Goal: Use online tool/utility: Use online tool/utility

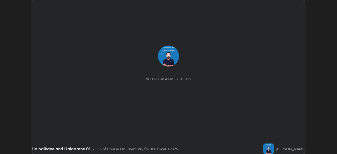
scroll to position [154, 337]
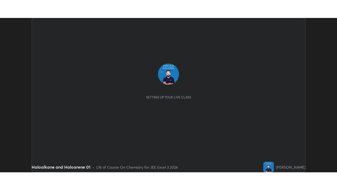
scroll to position [154, 337]
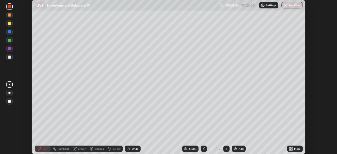
click at [128, 148] on icon at bounding box center [128, 148] width 1 height 1
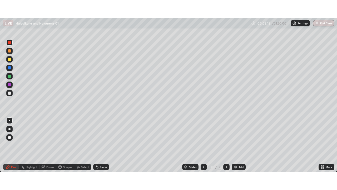
scroll to position [190, 337]
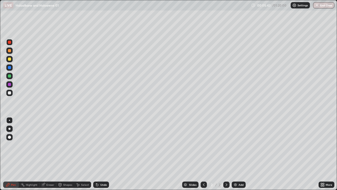
click at [9, 59] on div at bounding box center [9, 58] width 3 height 3
click at [7, 75] on div at bounding box center [9, 76] width 6 height 6
click at [10, 93] on div at bounding box center [9, 92] width 3 height 3
click at [7, 68] on div at bounding box center [9, 67] width 6 height 6
click at [236, 154] on div "Add" at bounding box center [239, 184] width 14 height 6
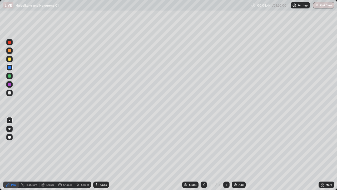
click at [7, 43] on div at bounding box center [9, 42] width 6 height 6
click at [7, 75] on div at bounding box center [9, 76] width 6 height 6
click at [96, 154] on icon at bounding box center [96, 183] width 1 height 1
click at [236, 154] on img at bounding box center [236, 184] width 4 height 4
click at [7, 59] on div at bounding box center [9, 59] width 6 height 6
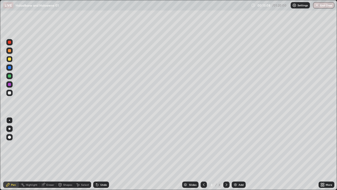
click at [7, 76] on div at bounding box center [9, 76] width 6 height 6
click at [7, 60] on div at bounding box center [9, 59] width 6 height 6
click at [234, 154] on img at bounding box center [236, 184] width 4 height 4
click at [96, 154] on icon at bounding box center [97, 184] width 4 height 4
click at [7, 74] on div at bounding box center [9, 76] width 6 height 6
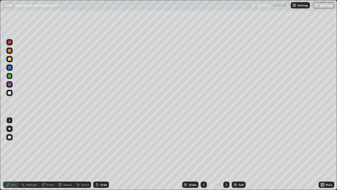
click at [9, 93] on div at bounding box center [9, 92] width 3 height 3
click at [9, 59] on div at bounding box center [9, 58] width 3 height 3
click at [10, 51] on div at bounding box center [9, 50] width 3 height 3
click at [206, 154] on div at bounding box center [204, 184] width 6 height 6
click at [204, 154] on icon at bounding box center [204, 184] width 4 height 4
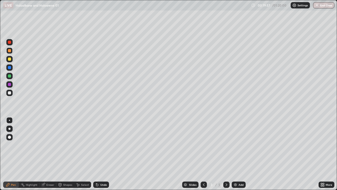
click at [226, 154] on icon at bounding box center [227, 184] width 4 height 4
click at [226, 154] on icon at bounding box center [227, 184] width 2 height 3
click at [228, 154] on div at bounding box center [227, 184] width 6 height 6
click at [235, 154] on div "Add" at bounding box center [239, 184] width 14 height 6
click at [7, 60] on div at bounding box center [9, 59] width 6 height 6
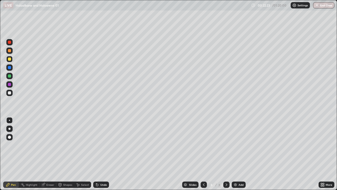
click at [6, 75] on div at bounding box center [9, 76] width 6 height 6
click at [235, 154] on img at bounding box center [236, 184] width 4 height 4
click at [201, 154] on div at bounding box center [204, 184] width 6 height 6
click at [226, 154] on icon at bounding box center [227, 184] width 2 height 3
click at [7, 60] on div at bounding box center [9, 59] width 6 height 6
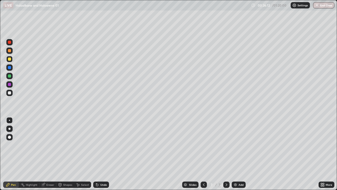
click at [203, 154] on icon at bounding box center [204, 184] width 4 height 4
click at [226, 154] on icon at bounding box center [227, 184] width 4 height 4
click at [7, 79] on div at bounding box center [9, 76] width 6 height 6
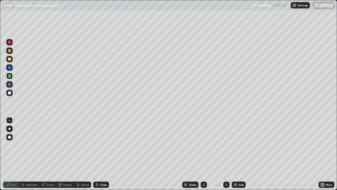
click at [8, 93] on div at bounding box center [9, 92] width 3 height 3
click at [236, 154] on img at bounding box center [236, 184] width 4 height 4
click at [7, 59] on div at bounding box center [9, 59] width 6 height 6
click at [7, 67] on div at bounding box center [9, 67] width 6 height 6
click at [97, 154] on icon at bounding box center [97, 185] width 2 height 2
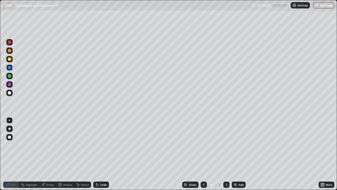
click at [8, 59] on div at bounding box center [9, 58] width 3 height 3
click at [234, 154] on img at bounding box center [236, 184] width 4 height 4
click at [7, 43] on div at bounding box center [9, 42] width 6 height 6
click at [97, 154] on icon at bounding box center [97, 185] width 2 height 2
click at [98, 154] on icon at bounding box center [97, 185] width 2 height 2
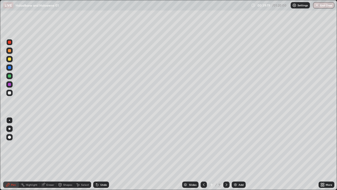
click at [98, 154] on icon at bounding box center [97, 184] width 4 height 4
click at [99, 154] on icon at bounding box center [97, 184] width 4 height 4
click at [98, 154] on icon at bounding box center [97, 184] width 4 height 4
click at [99, 154] on div "Undo" at bounding box center [101, 184] width 16 height 6
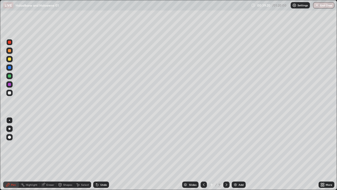
click at [99, 154] on div "Undo" at bounding box center [101, 184] width 16 height 6
click at [99, 154] on icon at bounding box center [97, 184] width 4 height 4
click at [99, 154] on div "Undo" at bounding box center [101, 184] width 16 height 6
click at [235, 154] on img at bounding box center [236, 184] width 4 height 4
click at [201, 154] on div at bounding box center [204, 184] width 6 height 6
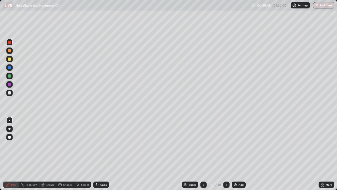
click at [226, 154] on icon at bounding box center [227, 184] width 4 height 4
click at [235, 154] on img at bounding box center [236, 184] width 4 height 4
click at [8, 50] on div at bounding box center [9, 50] width 3 height 3
click at [96, 154] on icon at bounding box center [97, 185] width 2 height 2
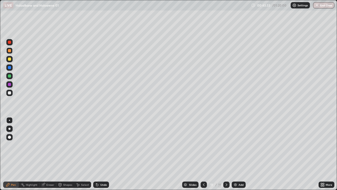
click at [203, 154] on icon at bounding box center [204, 184] width 4 height 4
click at [8, 59] on div at bounding box center [9, 58] width 3 height 3
click at [99, 154] on div "Undo" at bounding box center [101, 184] width 16 height 6
click at [100, 154] on div "Undo" at bounding box center [103, 184] width 7 height 3
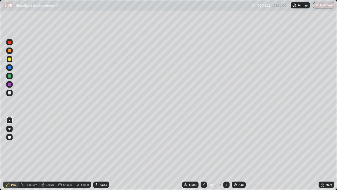
click at [100, 154] on div "Undo" at bounding box center [103, 184] width 7 height 3
click at [224, 154] on div at bounding box center [227, 184] width 6 height 6
click at [235, 154] on img at bounding box center [236, 184] width 4 height 4
click at [9, 43] on div at bounding box center [9, 42] width 3 height 3
click at [8, 59] on div at bounding box center [9, 58] width 3 height 3
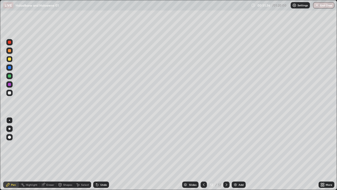
click at [7, 77] on div at bounding box center [9, 76] width 6 height 6
click at [7, 93] on div at bounding box center [9, 93] width 6 height 6
click at [9, 85] on div at bounding box center [9, 84] width 3 height 3
click at [9, 78] on div at bounding box center [9, 76] width 6 height 6
click at [10, 77] on div at bounding box center [9, 75] width 3 height 3
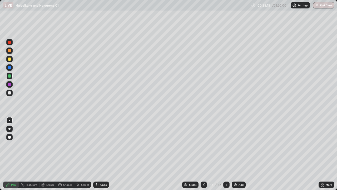
click at [8, 93] on div at bounding box center [9, 92] width 3 height 3
click at [10, 59] on div at bounding box center [9, 58] width 3 height 3
click at [234, 154] on img at bounding box center [236, 184] width 4 height 4
click at [7, 43] on div at bounding box center [9, 42] width 6 height 6
click at [7, 59] on div at bounding box center [9, 59] width 6 height 6
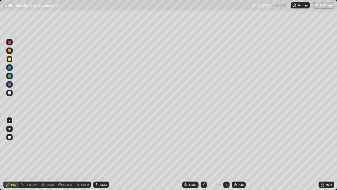
click at [6, 55] on div at bounding box center [9, 59] width 8 height 8
click at [203, 154] on icon at bounding box center [204, 184] width 2 height 3
click at [226, 154] on icon at bounding box center [227, 184] width 4 height 4
click at [9, 84] on div at bounding box center [9, 84] width 3 height 3
click at [9, 76] on div at bounding box center [9, 75] width 3 height 3
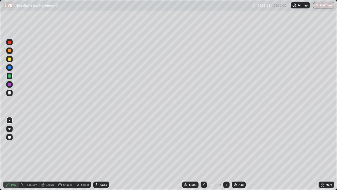
click at [236, 154] on img at bounding box center [236, 184] width 4 height 4
click at [12, 60] on div at bounding box center [9, 59] width 6 height 6
click at [9, 76] on div at bounding box center [9, 75] width 3 height 3
click at [9, 50] on div at bounding box center [9, 50] width 3 height 3
click at [10, 76] on div at bounding box center [9, 75] width 3 height 3
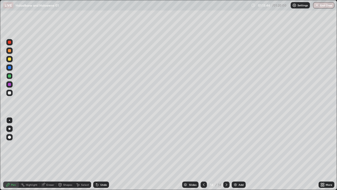
click at [10, 76] on div at bounding box center [9, 75] width 3 height 3
click at [235, 154] on img at bounding box center [236, 184] width 4 height 4
click at [203, 154] on icon at bounding box center [204, 184] width 4 height 4
click at [317, 7] on img "button" at bounding box center [318, 5] width 4 height 4
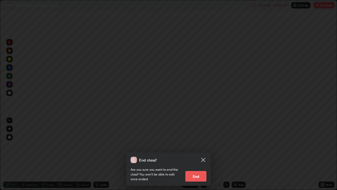
click at [199, 154] on button "End" at bounding box center [196, 176] width 21 height 11
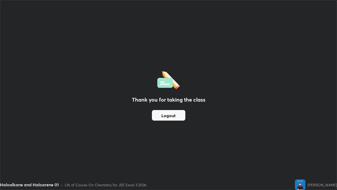
click at [172, 113] on button "Logout" at bounding box center [168, 115] width 33 height 11
